Goal: Check status

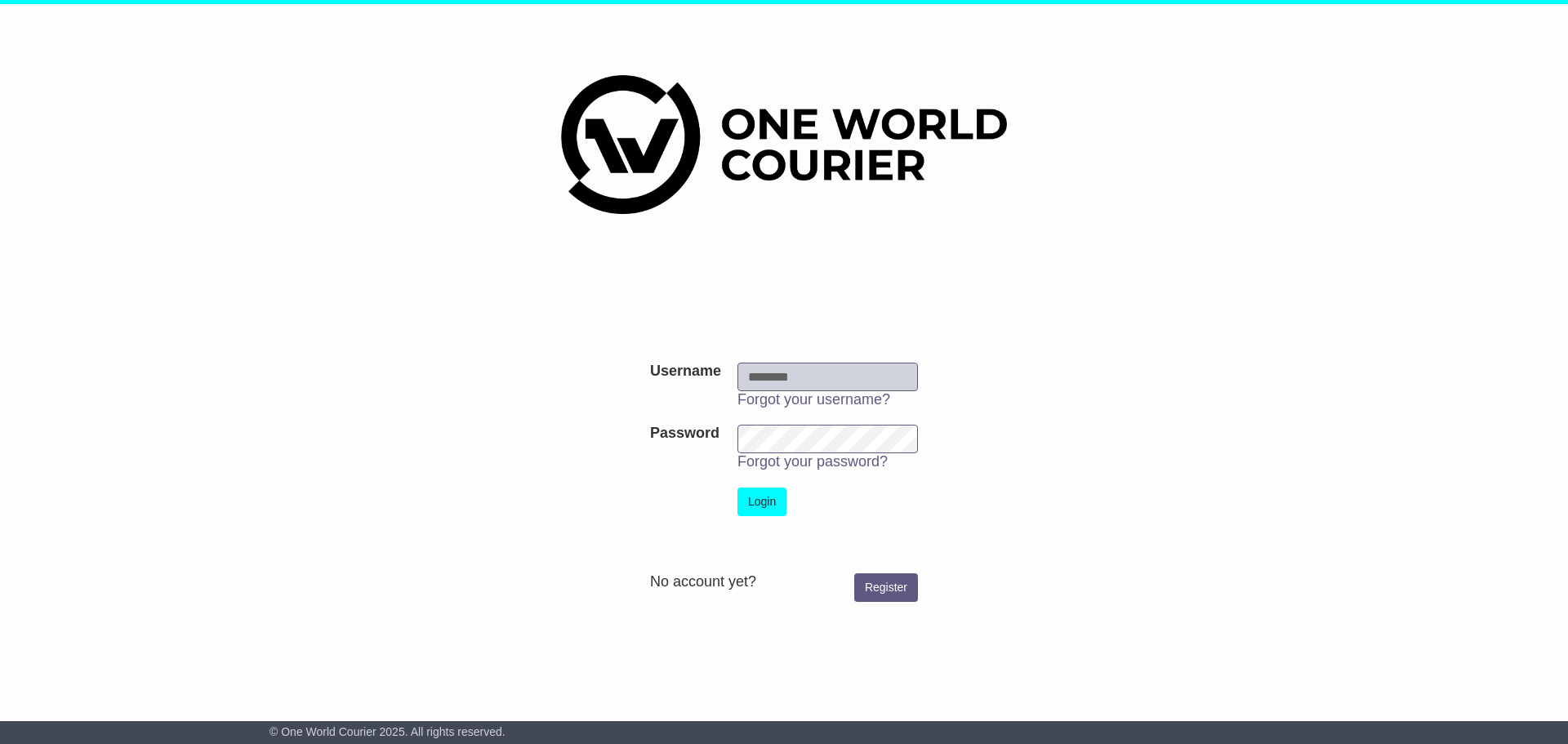
click at [765, 378] on input "Username" at bounding box center [828, 376] width 181 height 29
type input "**********"
click at [756, 500] on button "Login" at bounding box center [761, 502] width 49 height 29
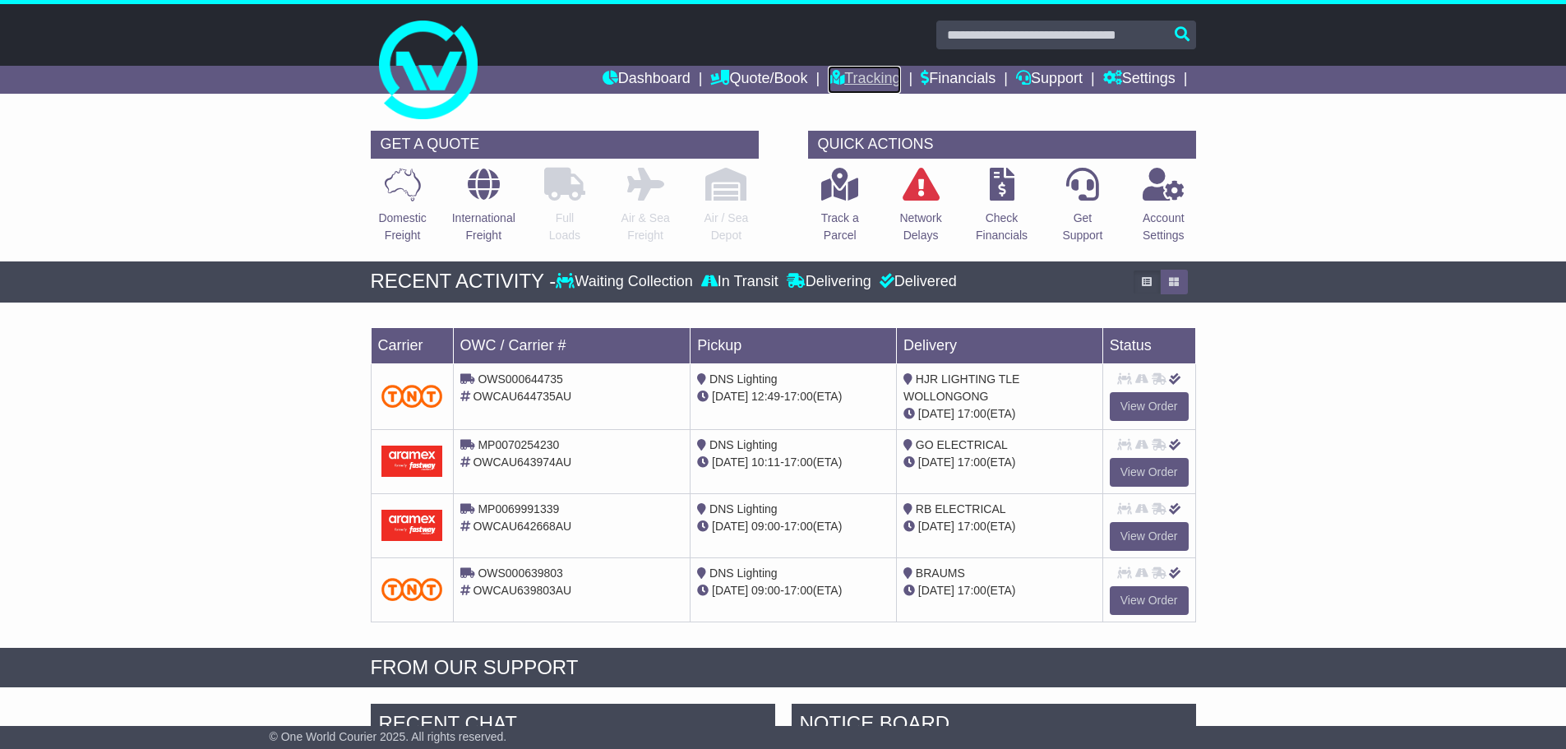
click at [840, 75] on link "Tracking" at bounding box center [864, 80] width 72 height 28
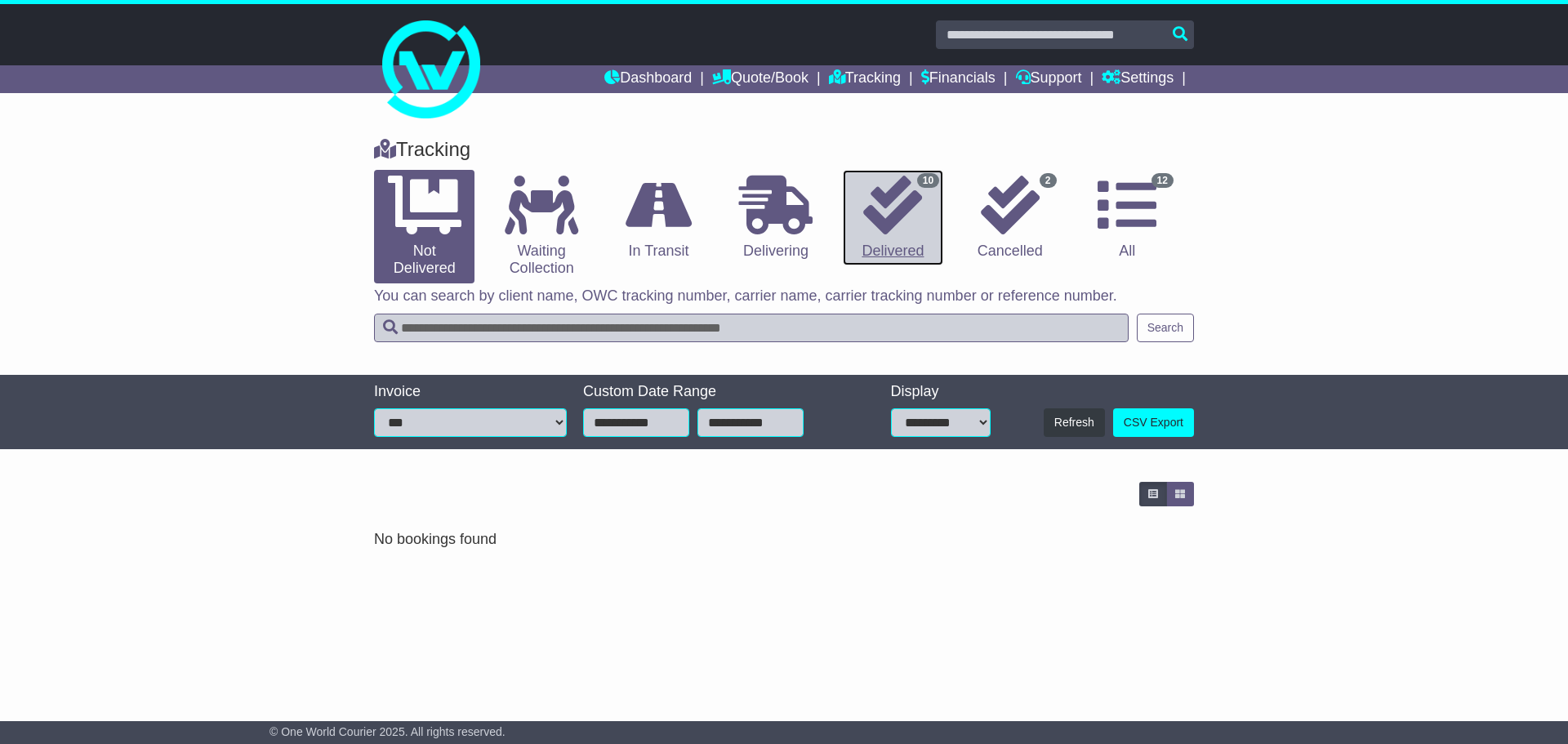
click at [898, 209] on icon at bounding box center [892, 205] width 59 height 59
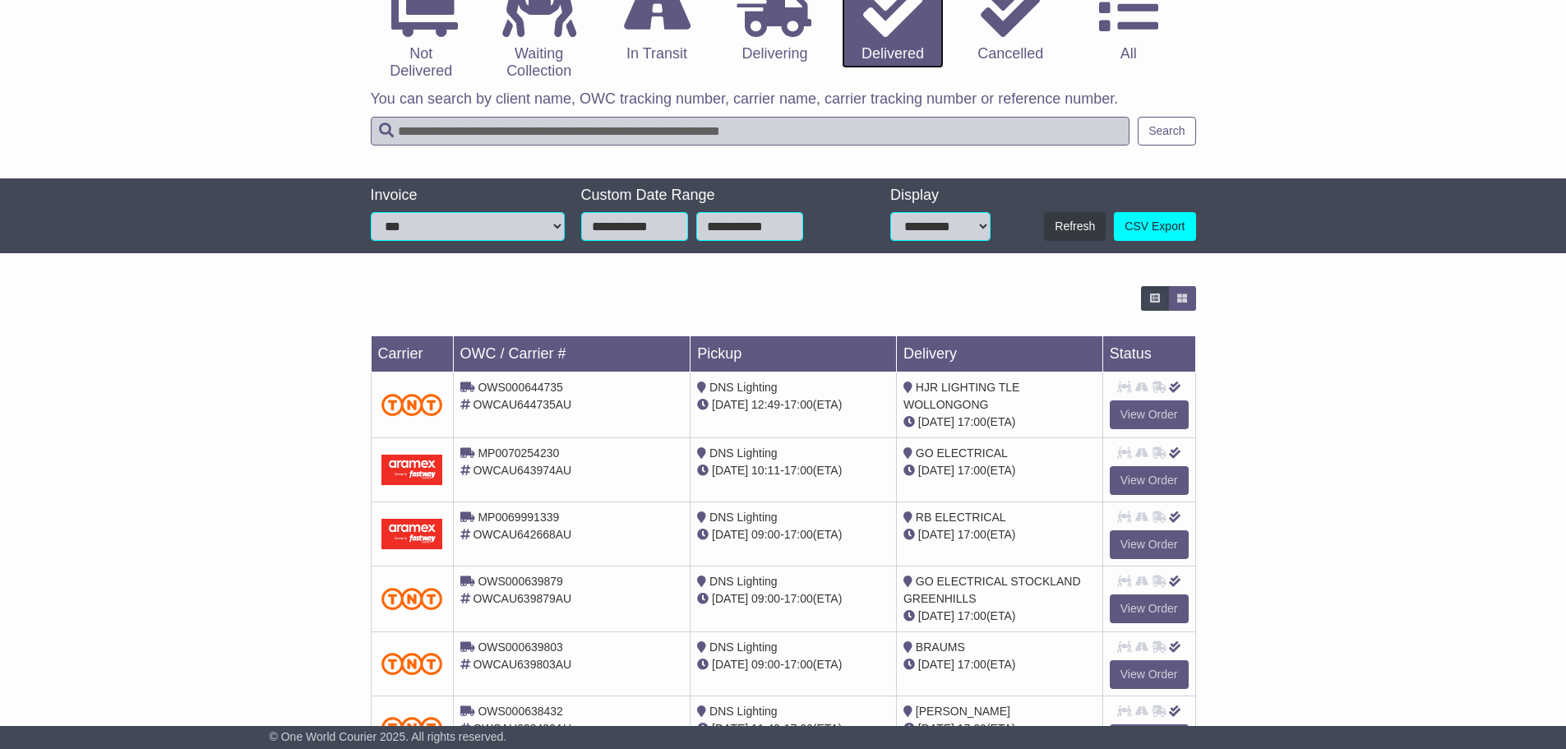
scroll to position [247, 0]
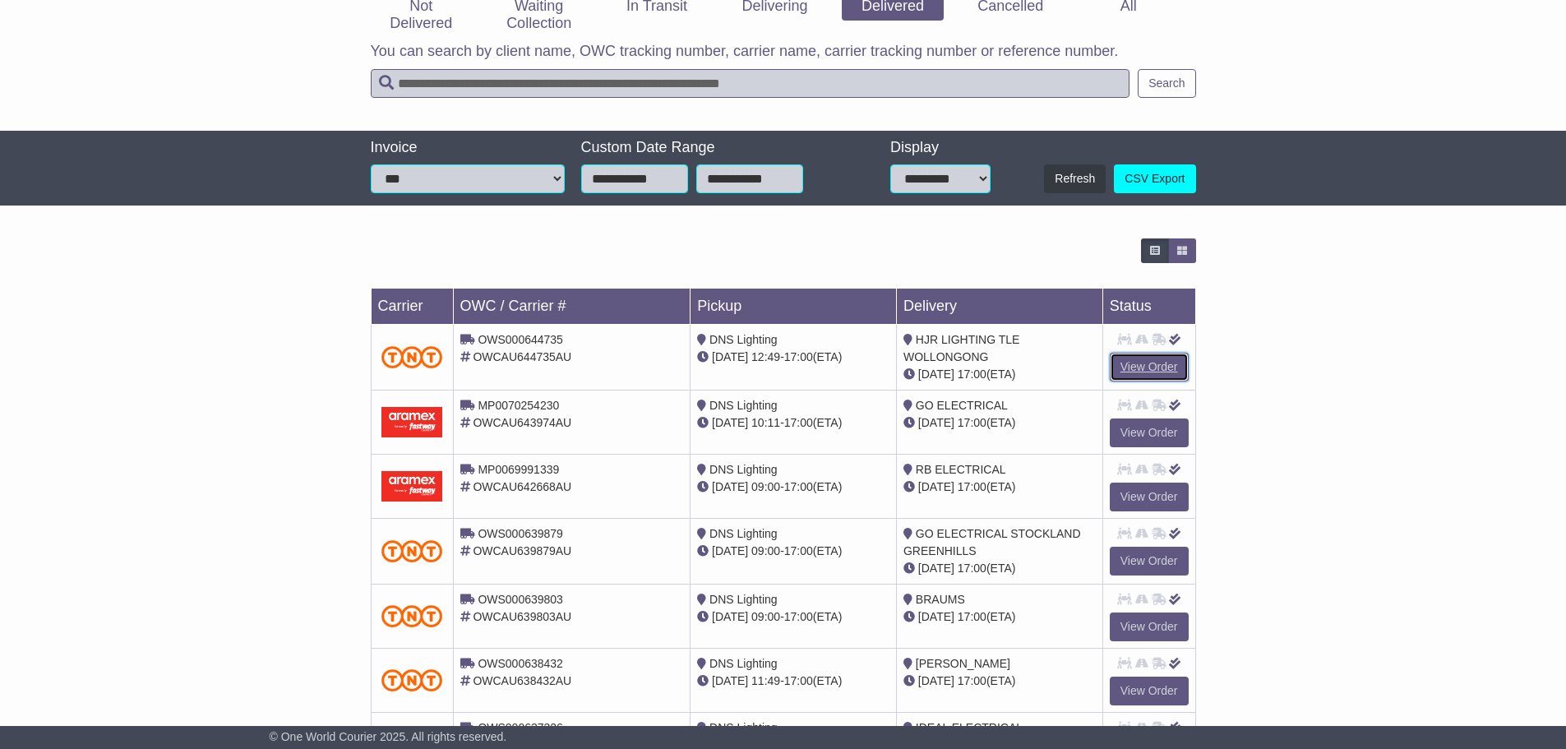
click at [1141, 361] on link "View Order" at bounding box center [1149, 367] width 79 height 29
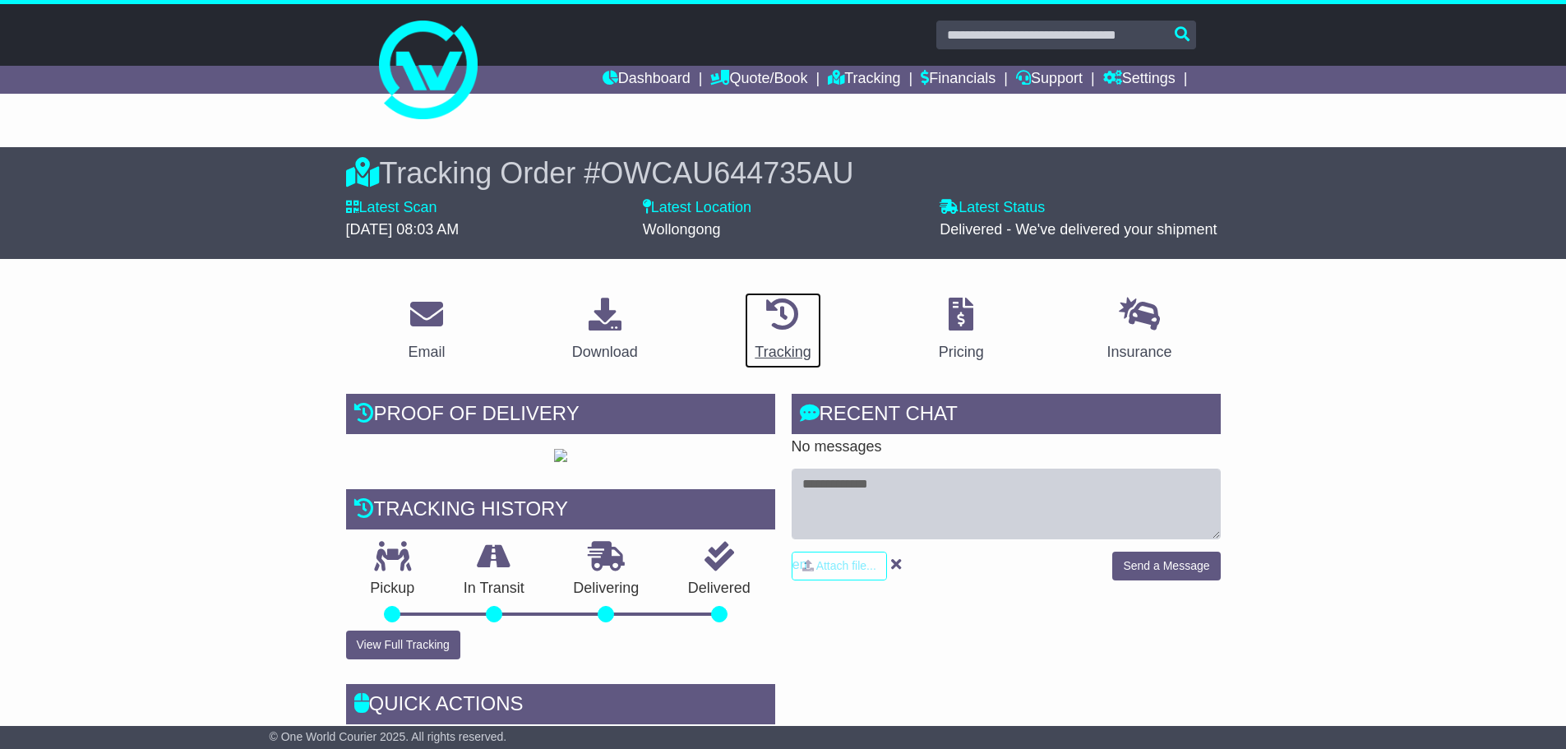
click at [785, 344] on div "Tracking" at bounding box center [782, 352] width 56 height 22
